Goal: Use online tool/utility: Utilize a website feature to perform a specific function

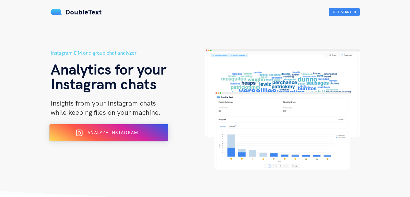
click at [97, 131] on span "Analyze Instagram" at bounding box center [112, 133] width 51 height 6
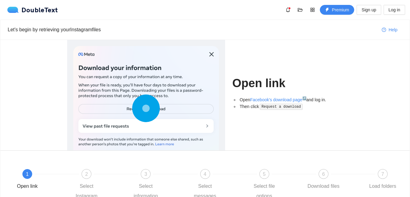
click at [135, 110] on icon at bounding box center [146, 108] width 28 height 28
click at [135, 110] on circle at bounding box center [145, 108] width 25 height 25
click at [146, 110] on circle at bounding box center [146, 108] width 9 height 9
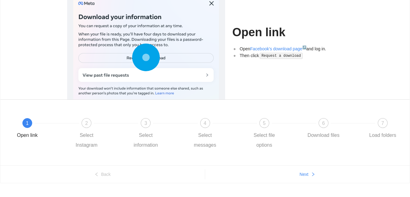
scroll to position [51, 0]
click at [211, 4] on div at bounding box center [146, 58] width 146 height 127
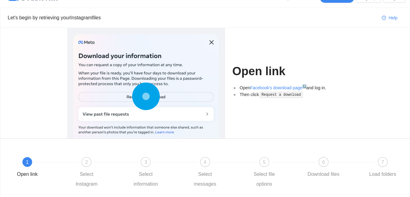
scroll to position [12, 0]
